Goal: Task Accomplishment & Management: Manage account settings

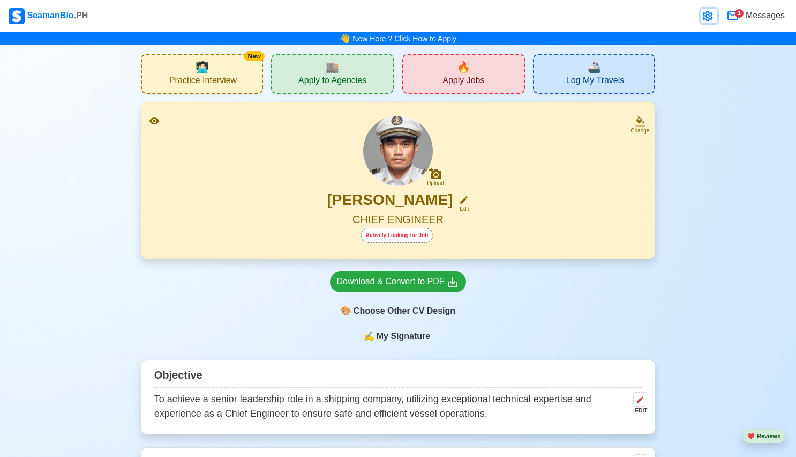
click at [708, 15] on icon at bounding box center [707, 16] width 10 height 11
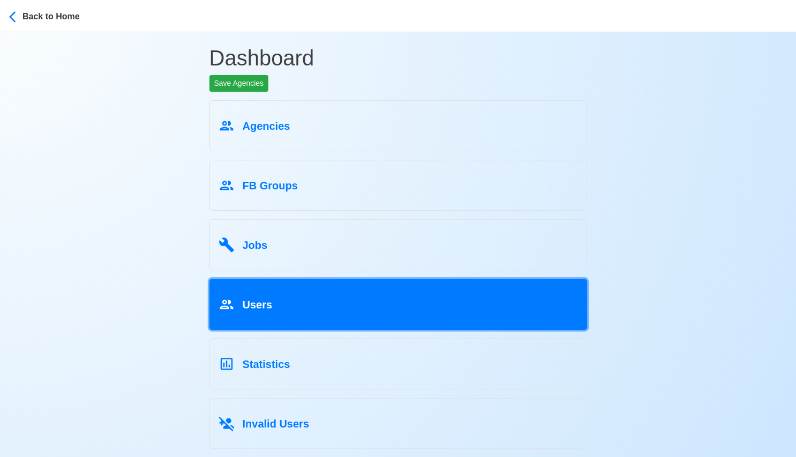
click at [315, 303] on div "Users" at bounding box center [399, 302] width 360 height 20
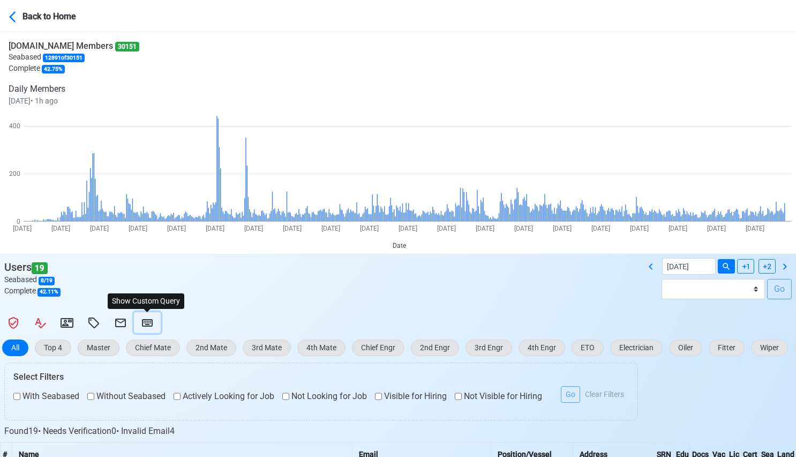
click at [159, 324] on button at bounding box center [147, 322] width 27 height 21
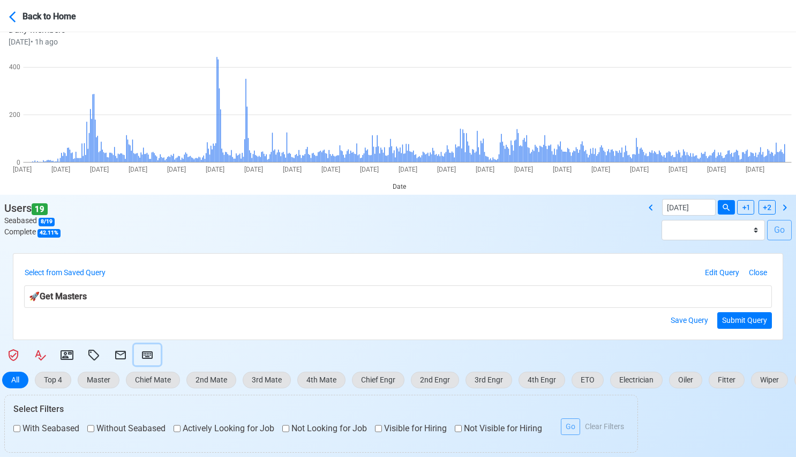
scroll to position [95, 0]
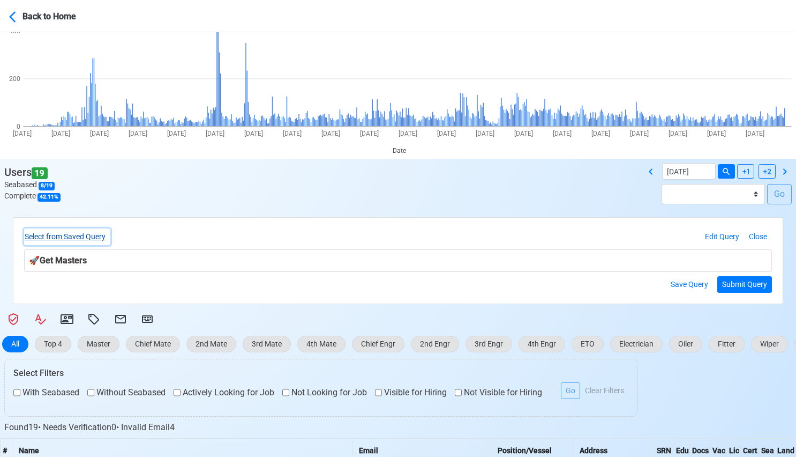
click at [102, 241] on button "Select from Saved Query" at bounding box center [67, 236] width 86 height 17
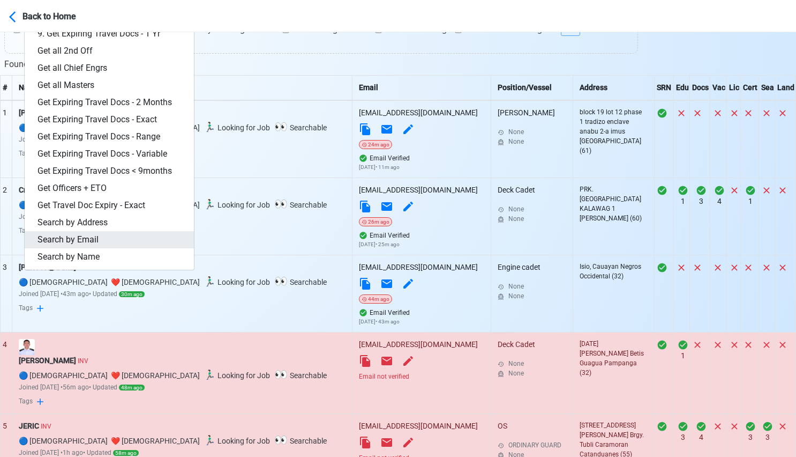
click at [108, 245] on link "Search by Email" at bounding box center [109, 239] width 169 height 17
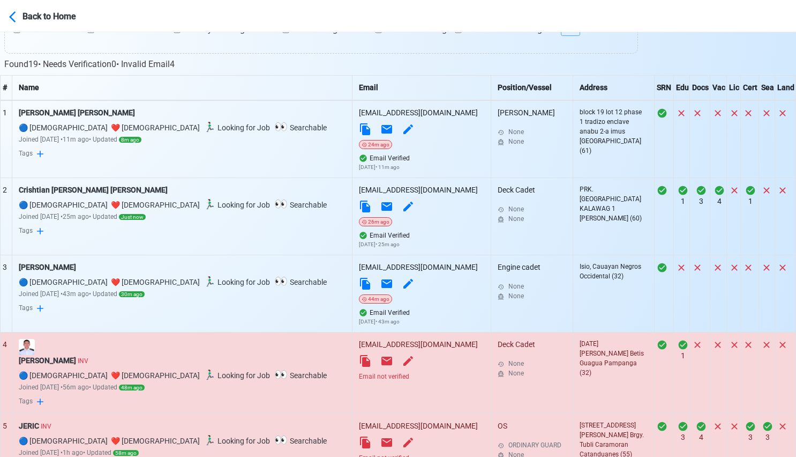
scroll to position [103, 0]
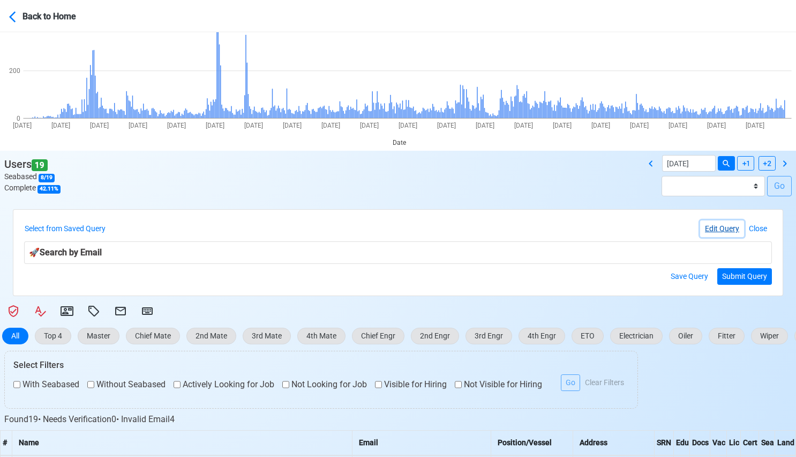
click at [724, 226] on button "Edit Query" at bounding box center [722, 228] width 44 height 17
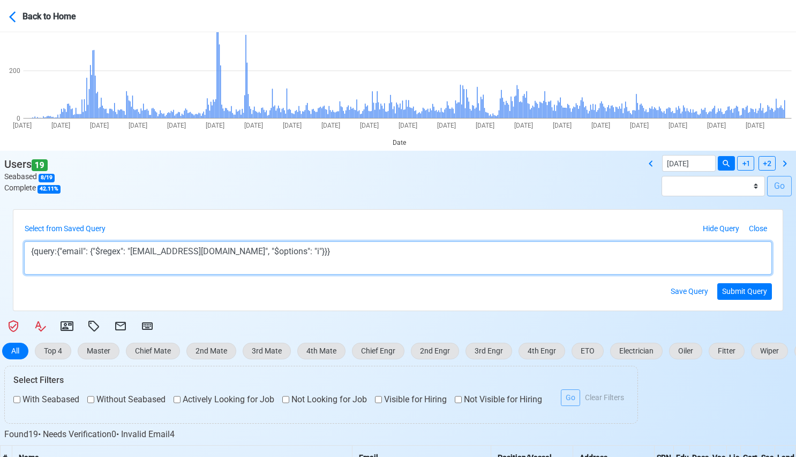
drag, startPoint x: 140, startPoint y: 250, endPoint x: 237, endPoint y: 250, distance: 96.4
click at [237, 250] on textarea "{query:{"email": {"$regex": "[EMAIL_ADDRESS][DOMAIN_NAME]", "$options": "i"}}}" at bounding box center [398, 257] width 748 height 33
paste textarea "allendelapena20"
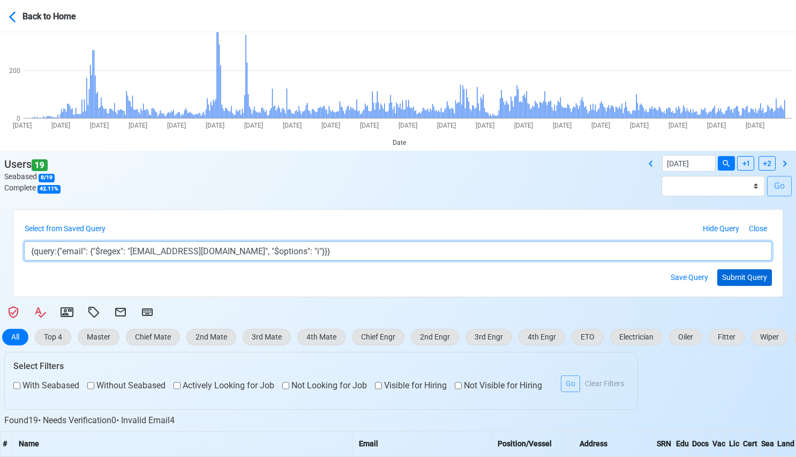
type textarea "{query:{"email": {"$regex": "[EMAIL_ADDRESS][DOMAIN_NAME]", "$options": "i"}}}"
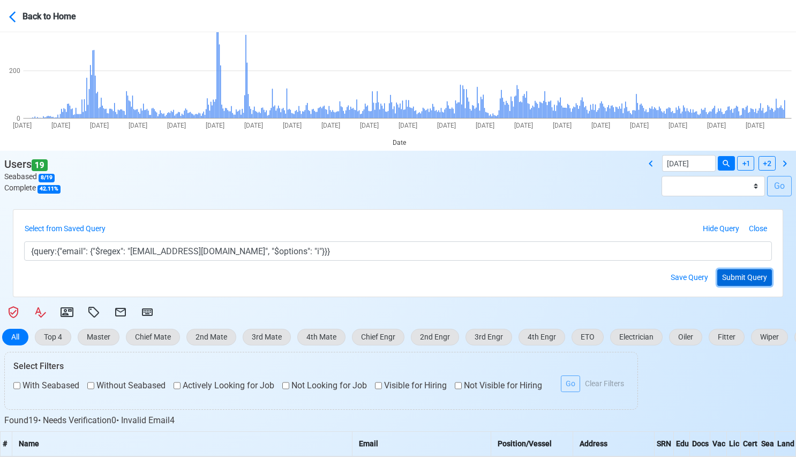
click at [744, 279] on button "Submit Query" at bounding box center [744, 277] width 55 height 17
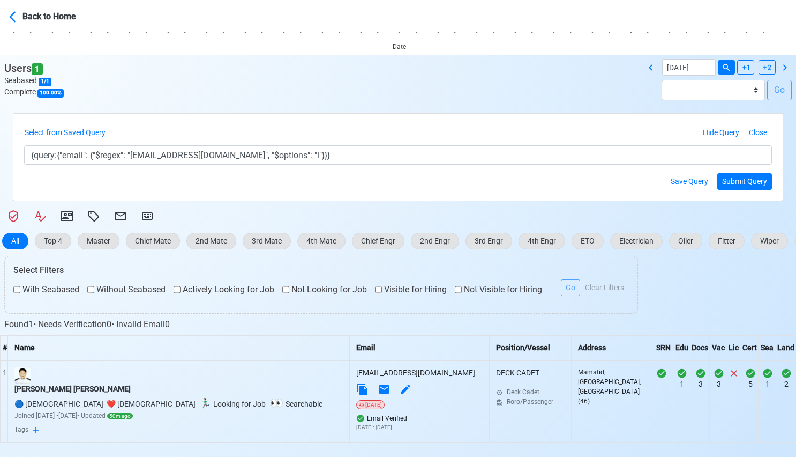
scroll to position [257, 0]
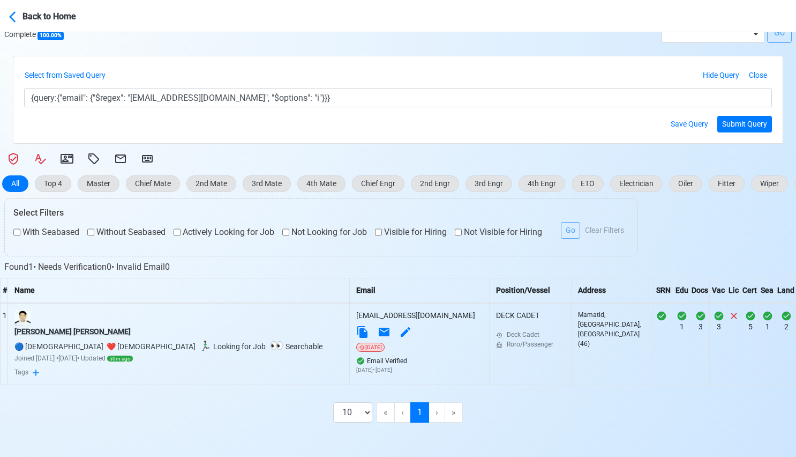
click at [92, 328] on div "[PERSON_NAME] [PERSON_NAME]" at bounding box center [178, 331] width 328 height 11
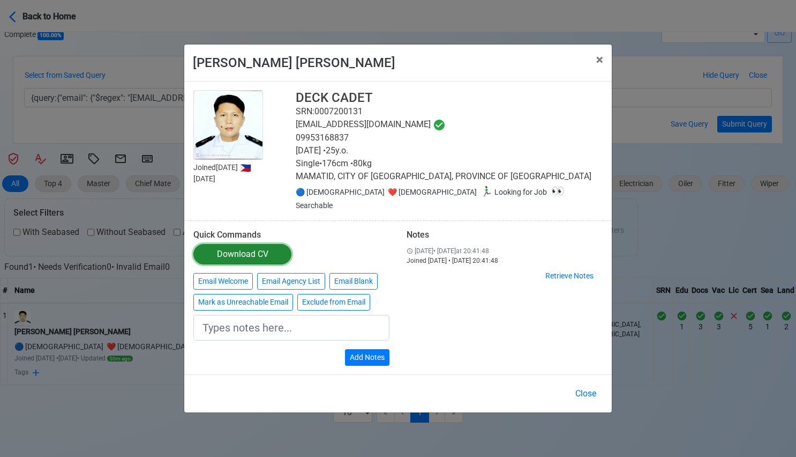
click at [223, 252] on div "Download CV" at bounding box center [242, 254] width 51 height 13
click at [584, 383] on button "Close" at bounding box center [585, 393] width 35 height 20
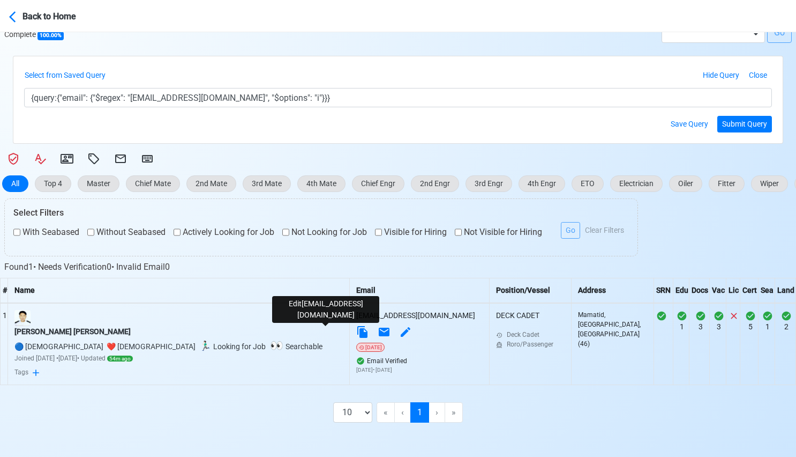
click at [399, 327] on icon at bounding box center [405, 331] width 13 height 13
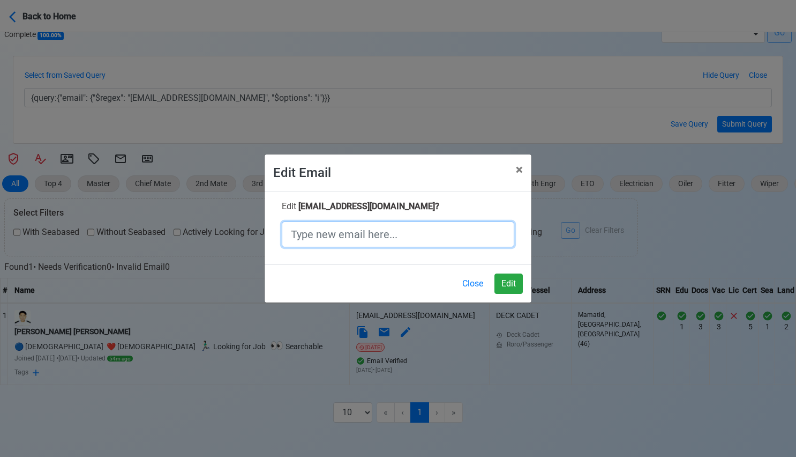
click at [396, 235] on input "text" at bounding box center [398, 234] width 233 height 26
paste input "[EMAIL_ADDRESS][DOMAIN_NAME]"
type input "[EMAIL_ADDRESS][DOMAIN_NAME]"
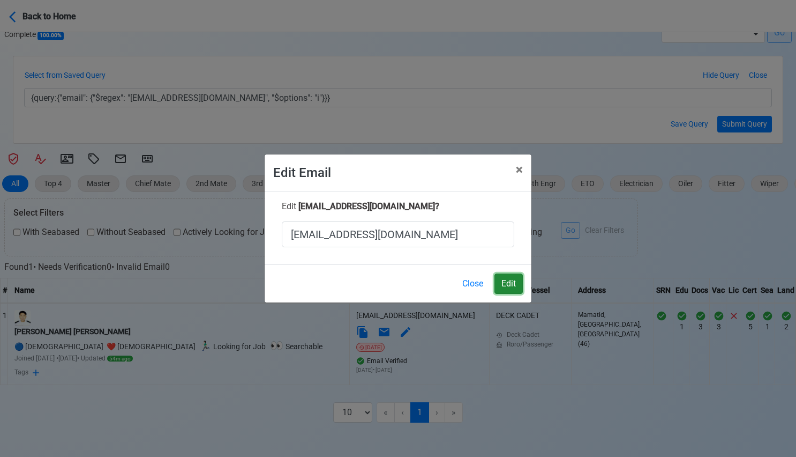
click at [500, 283] on button "Edit" at bounding box center [509, 283] width 28 height 20
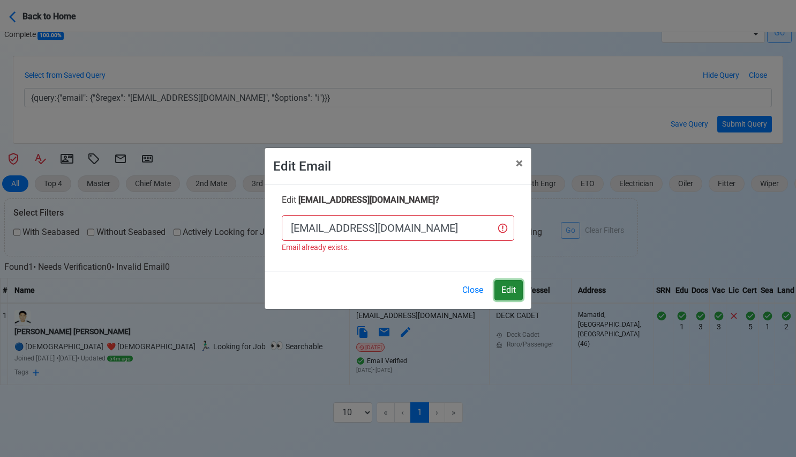
click at [508, 295] on button "Edit" at bounding box center [509, 290] width 28 height 20
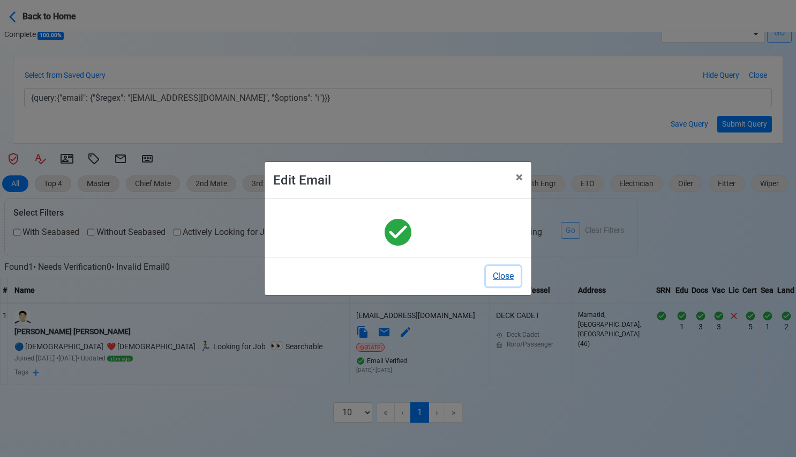
click at [504, 273] on button "Close" at bounding box center [503, 276] width 35 height 20
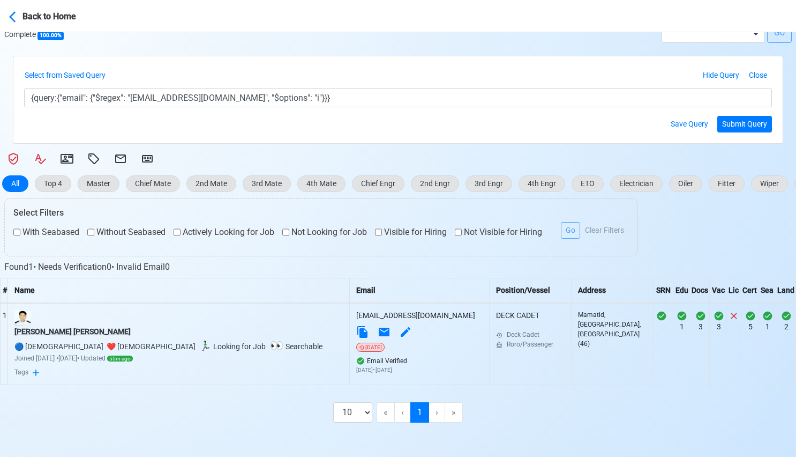
click at [103, 330] on div "[PERSON_NAME] [PERSON_NAME]" at bounding box center [178, 331] width 328 height 11
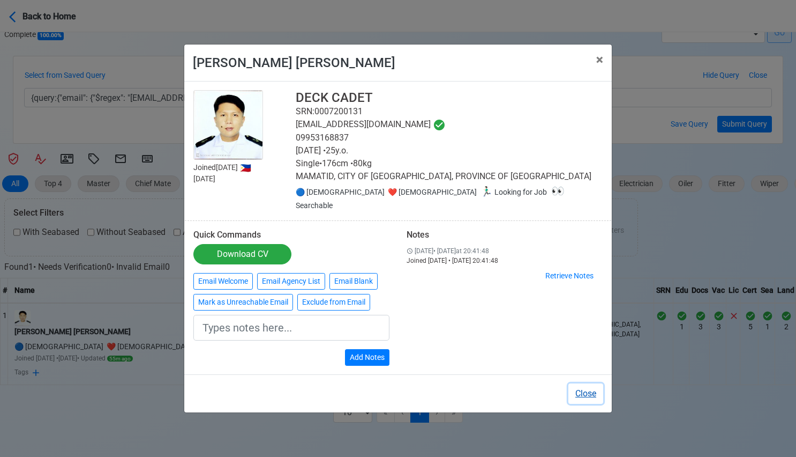
click at [594, 390] on button "Close" at bounding box center [585, 393] width 35 height 20
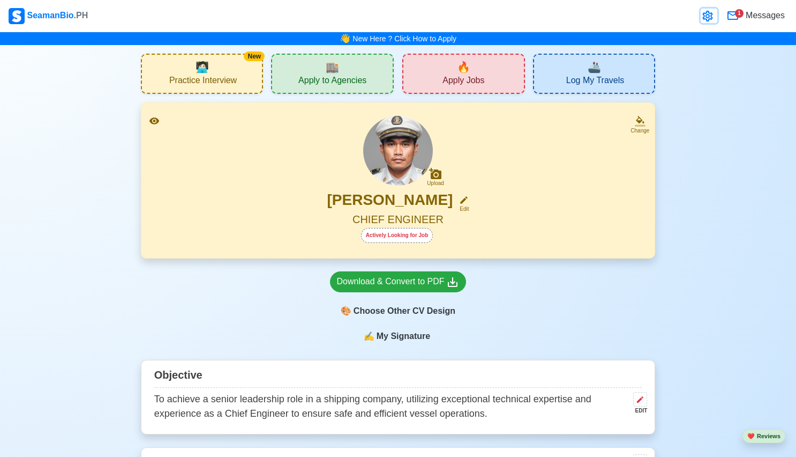
click at [704, 21] on icon at bounding box center [707, 16] width 13 height 13
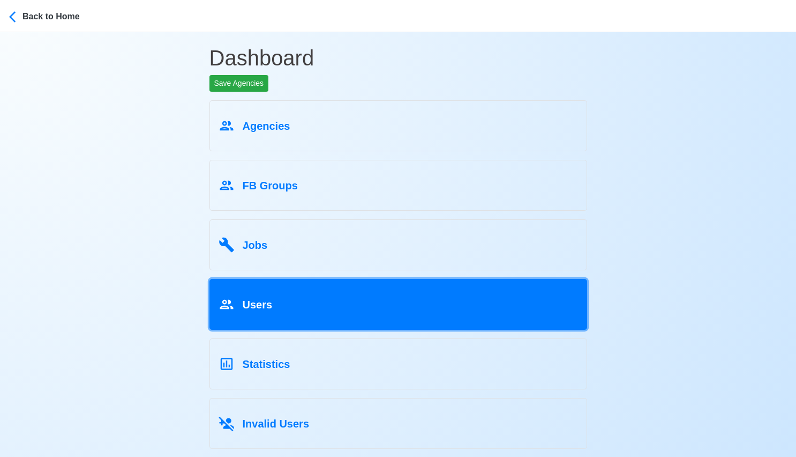
click at [343, 309] on div "Users" at bounding box center [399, 302] width 360 height 20
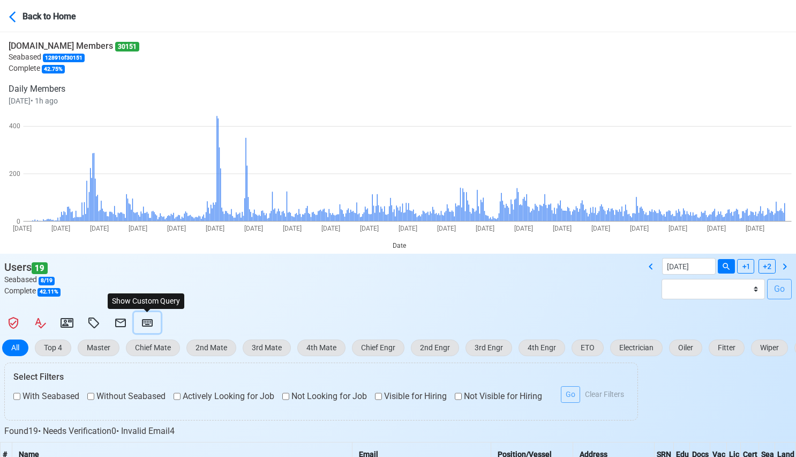
click at [145, 320] on icon at bounding box center [147, 323] width 11 height 8
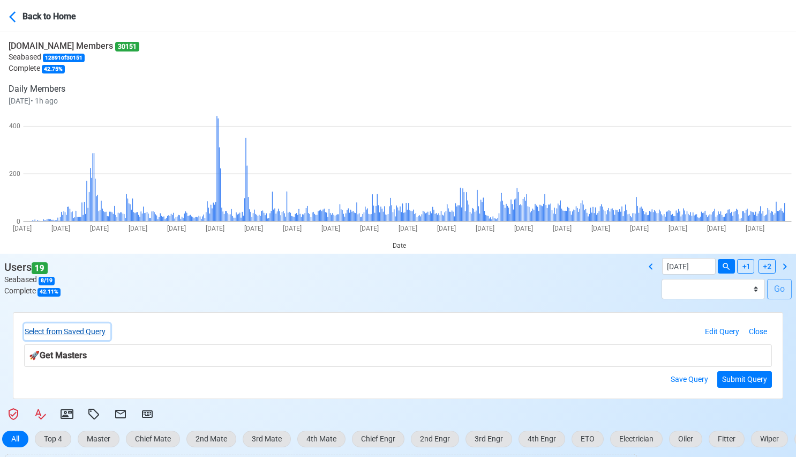
click at [86, 330] on button "Select from Saved Query" at bounding box center [67, 331] width 86 height 17
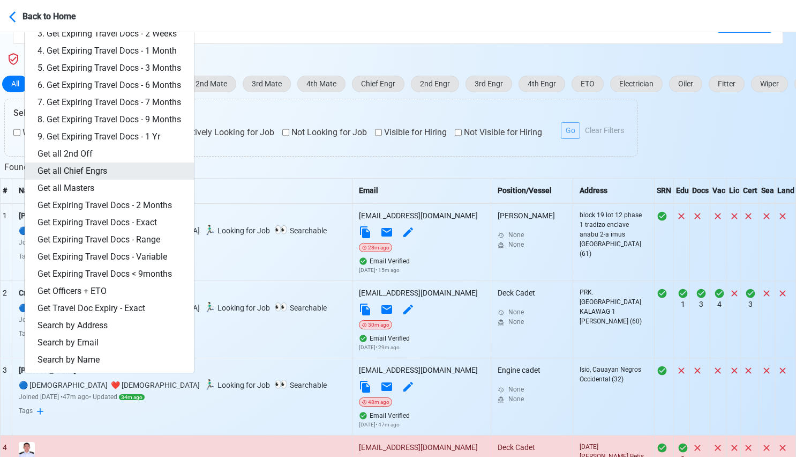
scroll to position [370, 0]
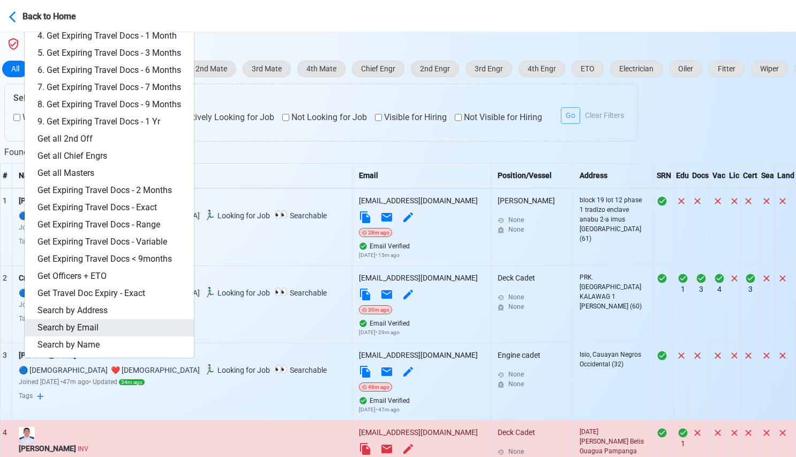
click at [104, 324] on link "Search by Email" at bounding box center [109, 327] width 169 height 17
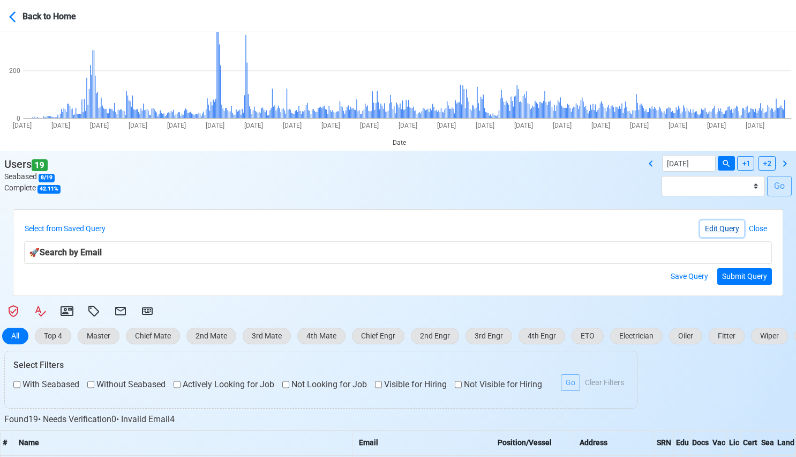
click at [712, 225] on button "Edit Query" at bounding box center [722, 228] width 44 height 17
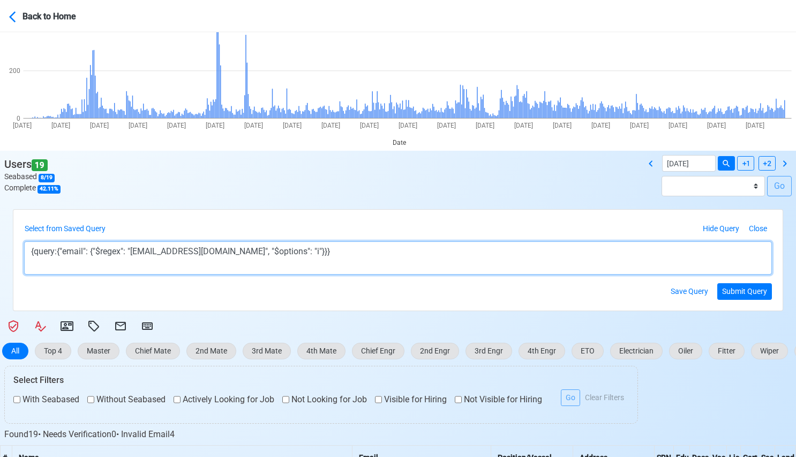
drag, startPoint x: 140, startPoint y: 251, endPoint x: 238, endPoint y: 251, distance: 97.5
click at [238, 251] on textarea "{query:{"email": {"$regex": "[EMAIL_ADDRESS][DOMAIN_NAME]", "$options": "i"}}}" at bounding box center [398, 257] width 748 height 33
paste textarea "allendelapena23"
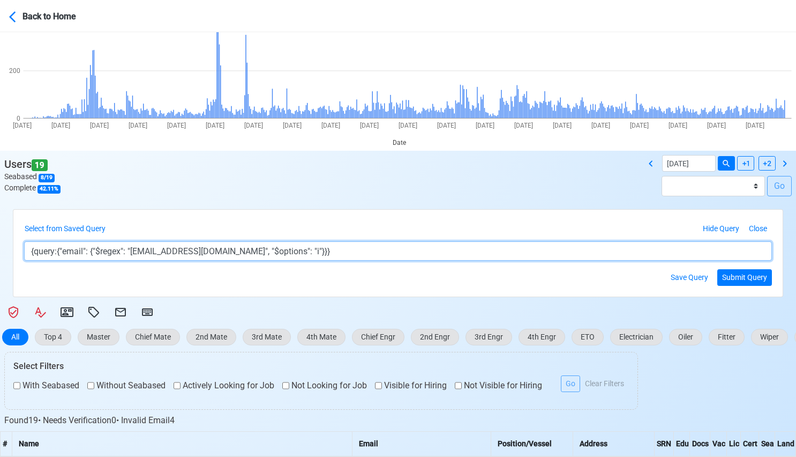
click at [204, 250] on textarea "{query:{"email": {"$regex": "allendelapena23@gmail.com", "$options": "i"}}}" at bounding box center [398, 250] width 748 height 19
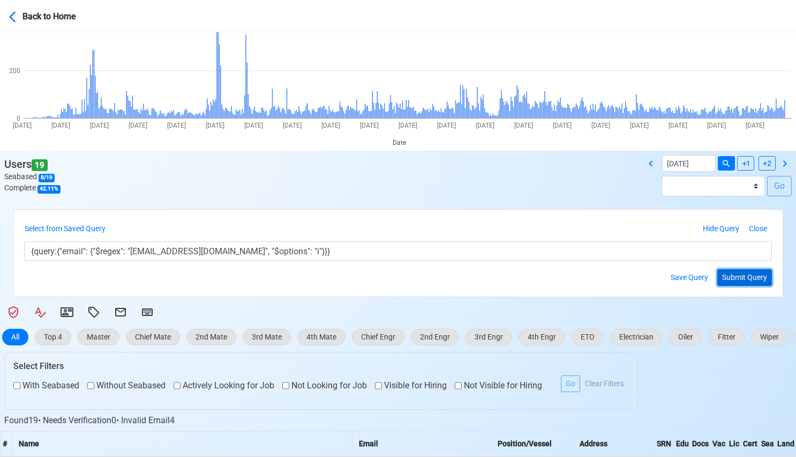
click at [736, 281] on button "Submit Query" at bounding box center [744, 277] width 55 height 17
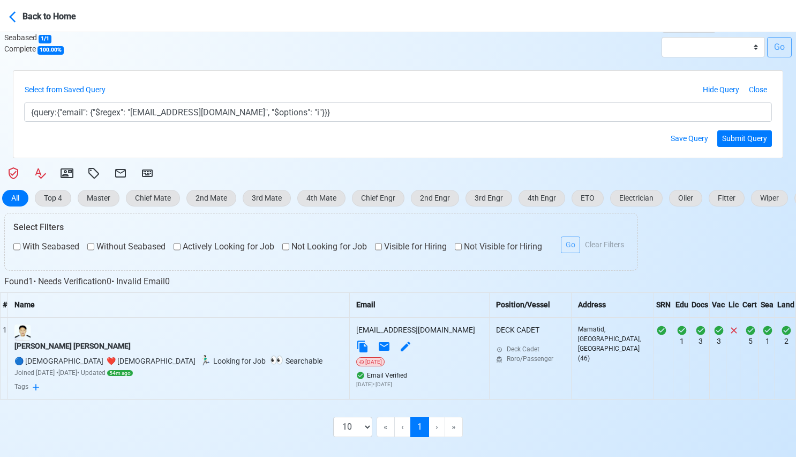
scroll to position [257, 0]
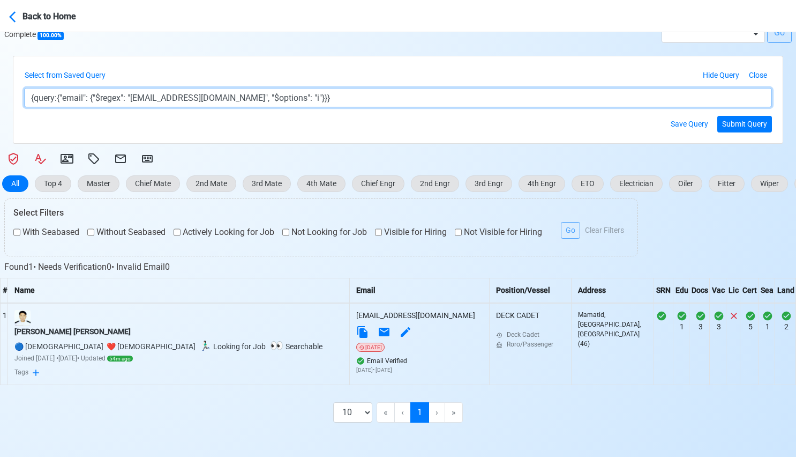
click at [205, 99] on textarea "{query:{"email": {"$regex": "[EMAIL_ADDRESS][DOMAIN_NAME]", "$options": "i"}}}" at bounding box center [398, 97] width 748 height 19
type textarea "{query:{"email": {"$regex": "allendelapena23@gmail.com", "$options": "i"}}}"
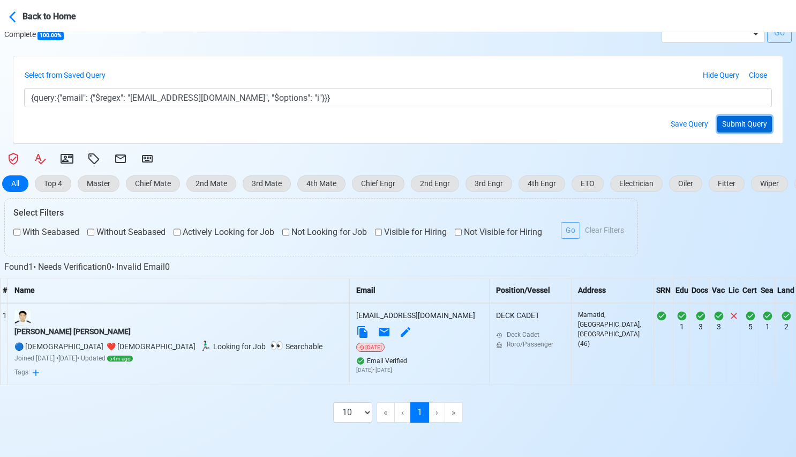
click at [734, 126] on button "Submit Query" at bounding box center [744, 124] width 55 height 17
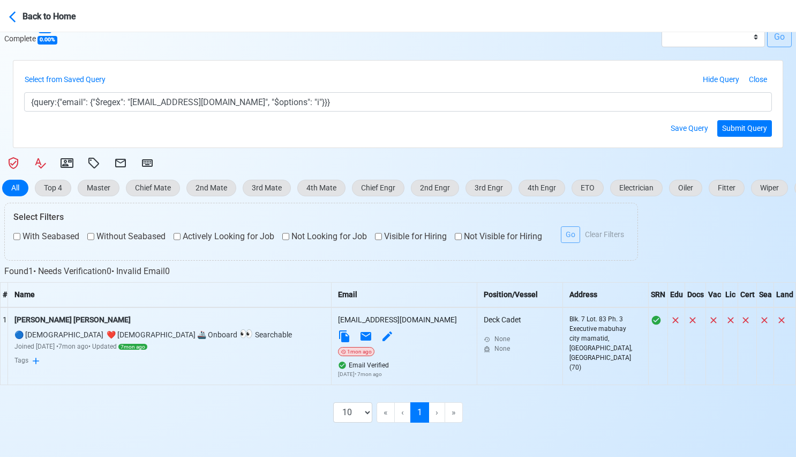
scroll to position [252, 0]
click at [383, 333] on icon at bounding box center [388, 336] width 10 height 10
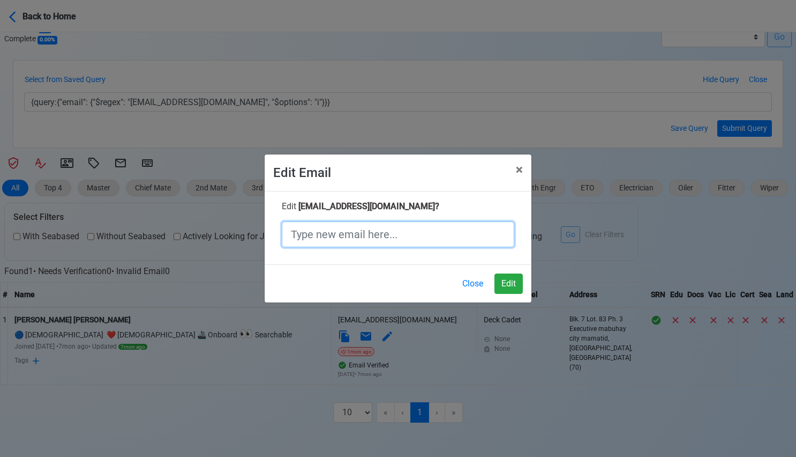
click at [358, 228] on input "text" at bounding box center [398, 234] width 233 height 26
paste input "[EMAIL_ADDRESS][DOMAIN_NAME]"
click at [368, 237] on input "[EMAIL_ADDRESS][DOMAIN_NAME]" at bounding box center [398, 234] width 233 height 26
type input "allendelapena23-xxx@gmail.com"
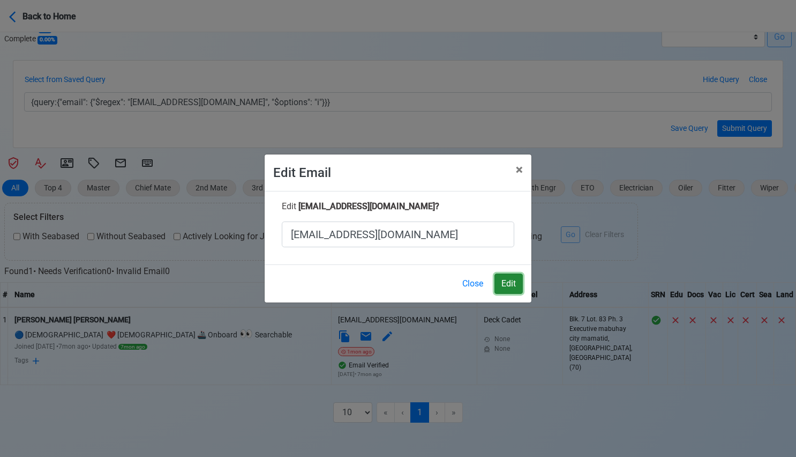
click at [510, 285] on button "Edit" at bounding box center [509, 283] width 28 height 20
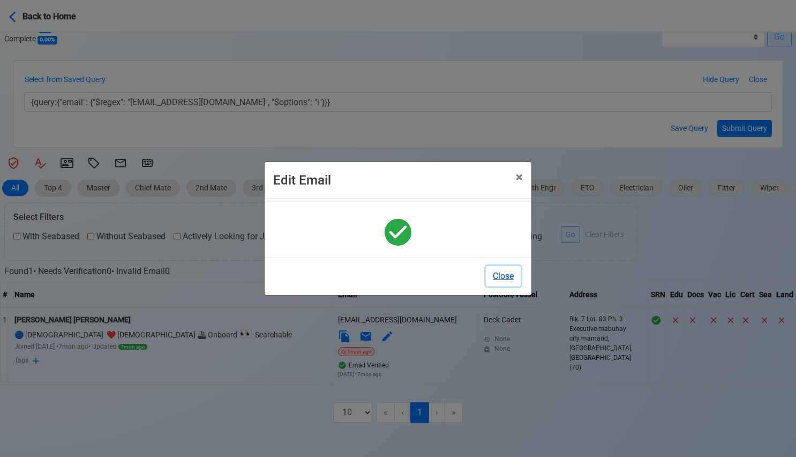
click at [510, 280] on button "Close" at bounding box center [503, 276] width 35 height 20
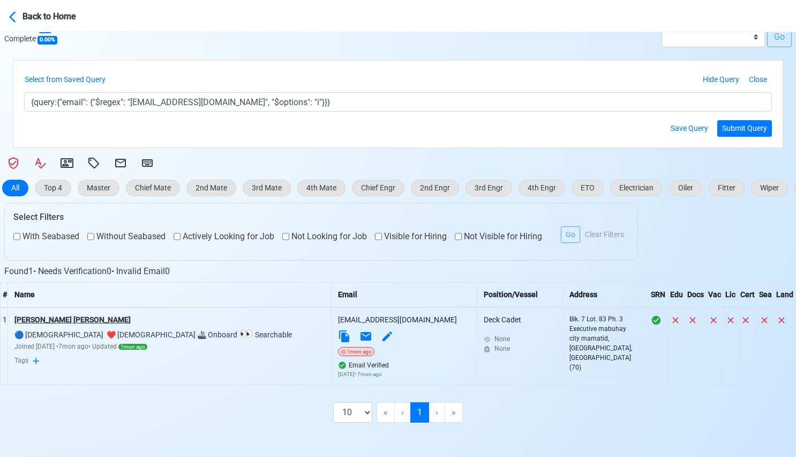
click at [104, 319] on div "JOHN ALLEN C. DELA PENA" at bounding box center [169, 319] width 310 height 11
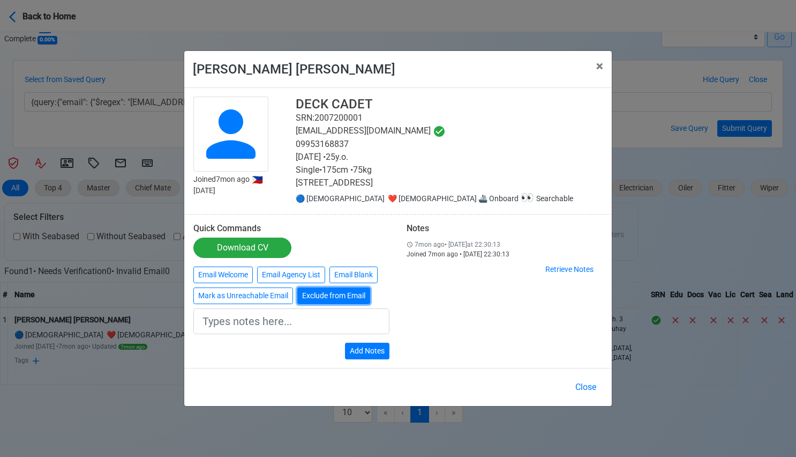
click at [320, 304] on button "Exclude from Email" at bounding box center [333, 295] width 73 height 17
type input "Exclude from Email"
click at [362, 356] on button "Add Notes" at bounding box center [367, 350] width 44 height 17
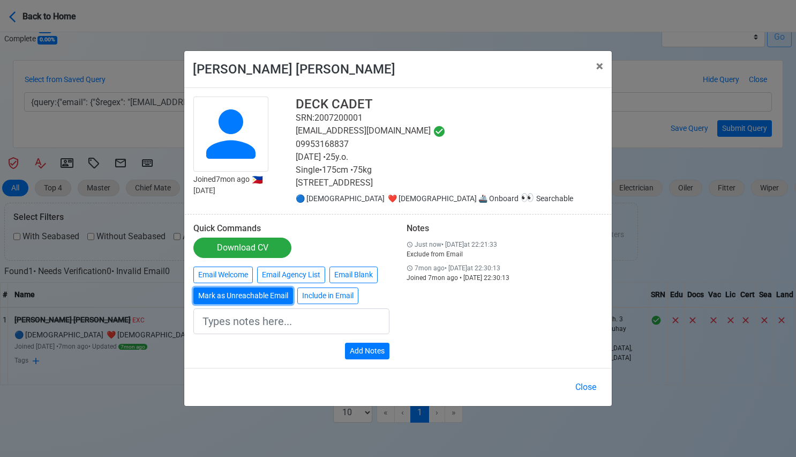
click at [265, 297] on button "Mark as Unreachable Email" at bounding box center [243, 295] width 100 height 17
type input "Marked as Unreachable email"
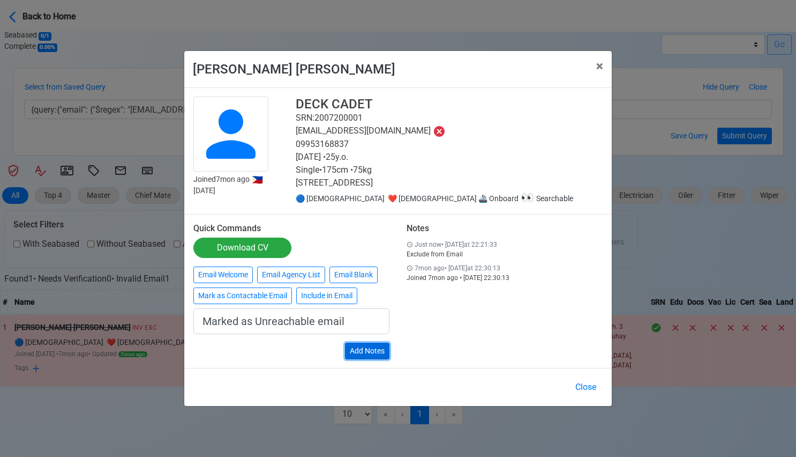
click at [373, 356] on button "Add Notes" at bounding box center [367, 350] width 44 height 17
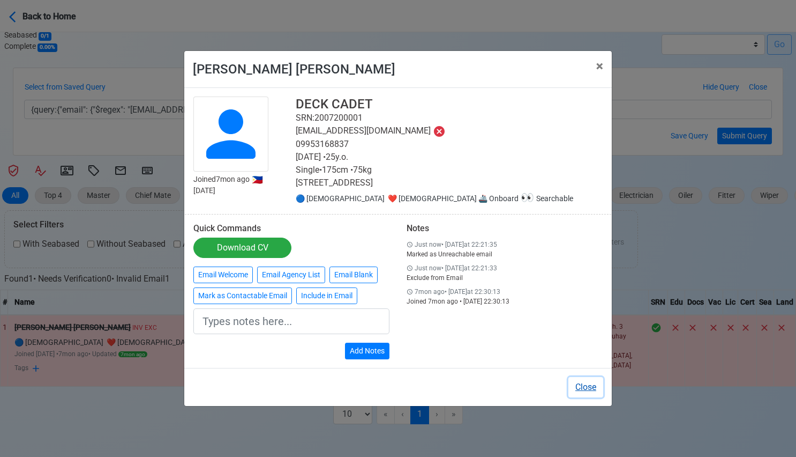
click at [585, 397] on button "Close" at bounding box center [585, 387] width 35 height 20
